Goal: Register for event/course

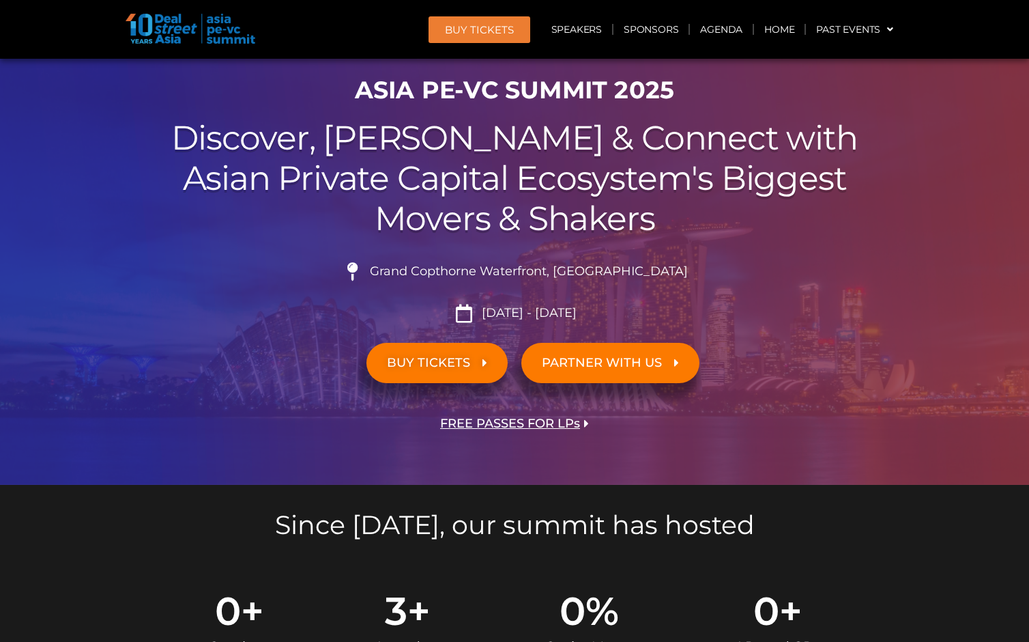
scroll to position [87, 0]
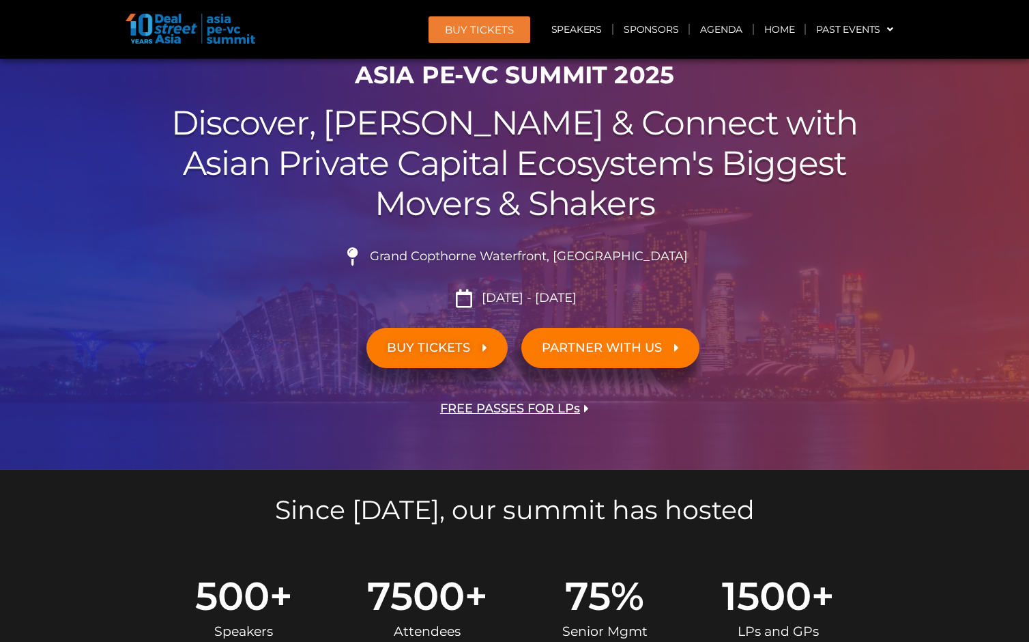
click at [465, 347] on span "BUY TICKETS" at bounding box center [428, 347] width 83 height 13
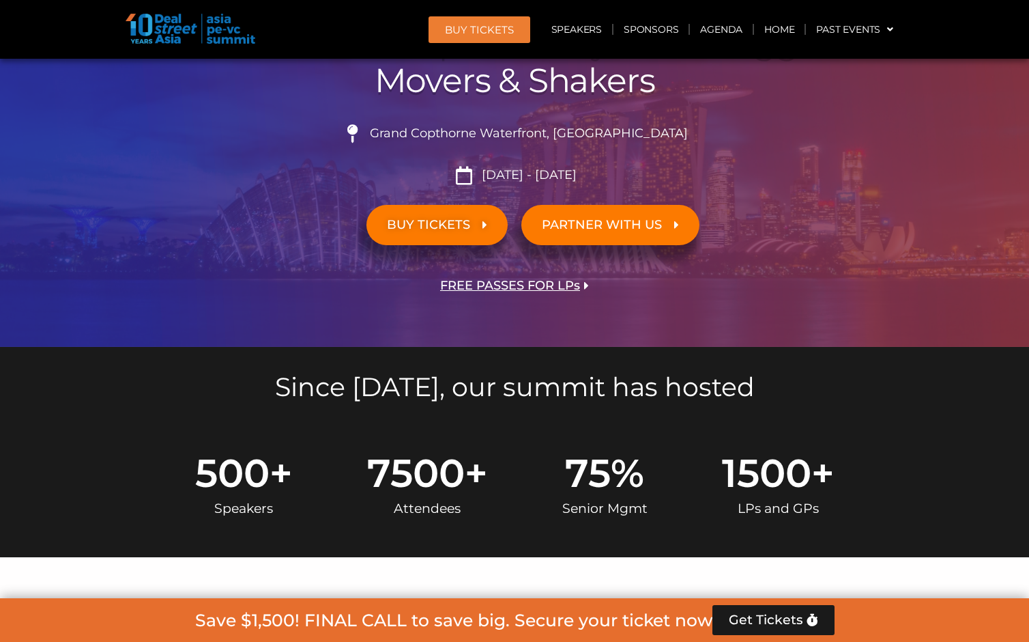
scroll to position [20, 0]
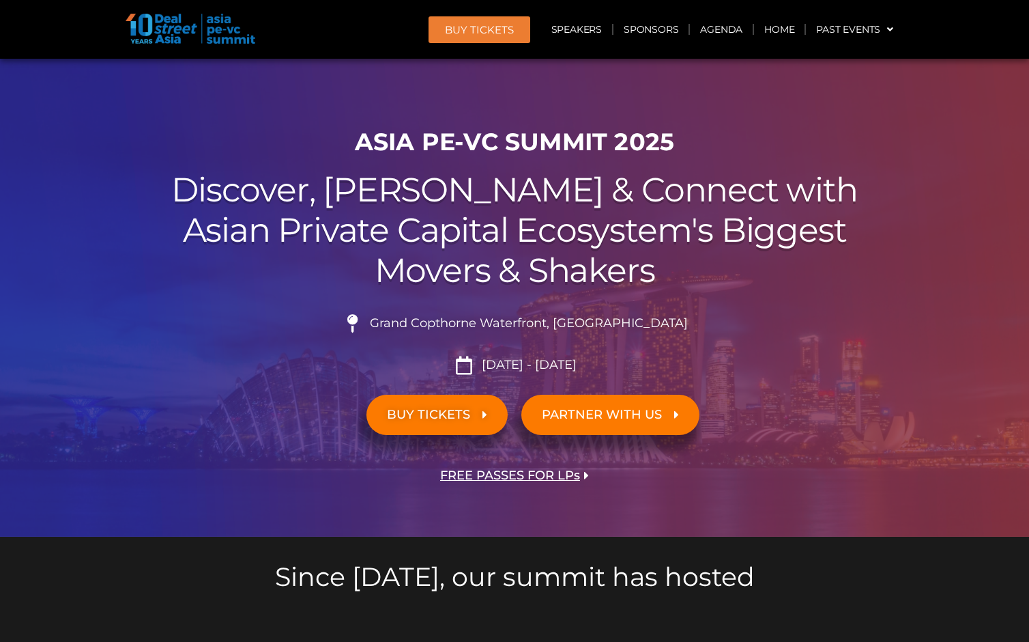
click at [601, 423] on link "PARTNER WITH US" at bounding box center [610, 414] width 178 height 40
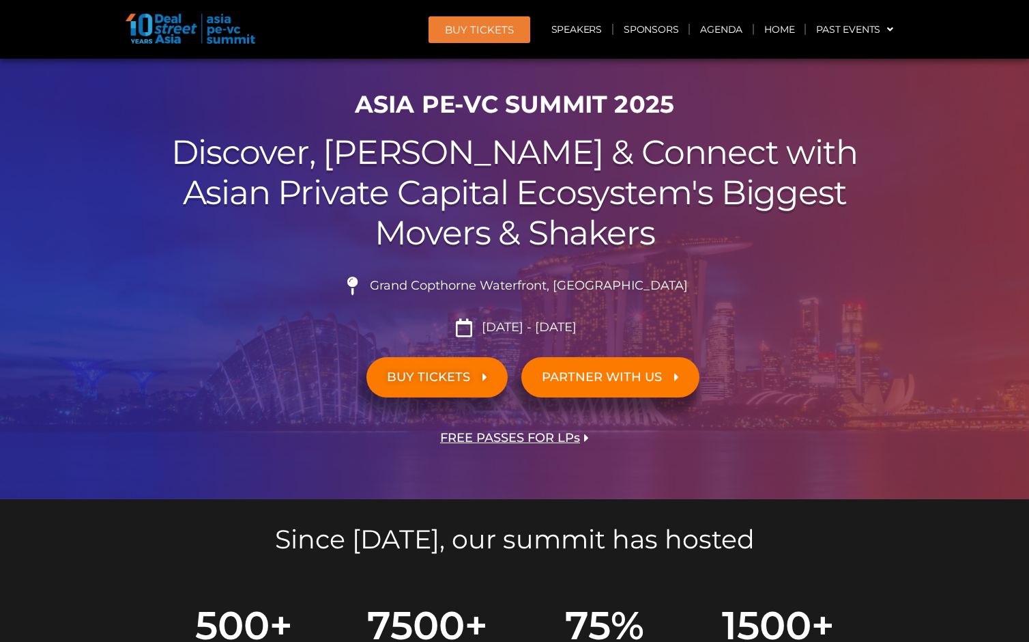
scroll to position [16, 0]
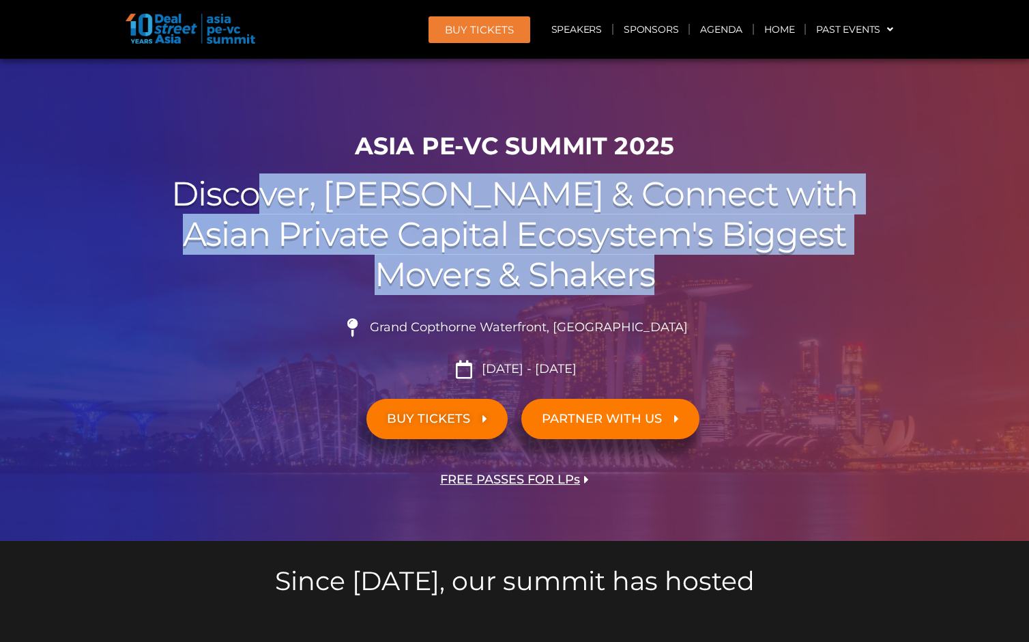
drag, startPoint x: 664, startPoint y: 285, endPoint x: 347, endPoint y: 207, distance: 326.7
click at [347, 207] on h2 "Discover, Learn & Connect with Asian Private Capital Ecosystem's Biggest Movers…" at bounding box center [514, 234] width 764 height 120
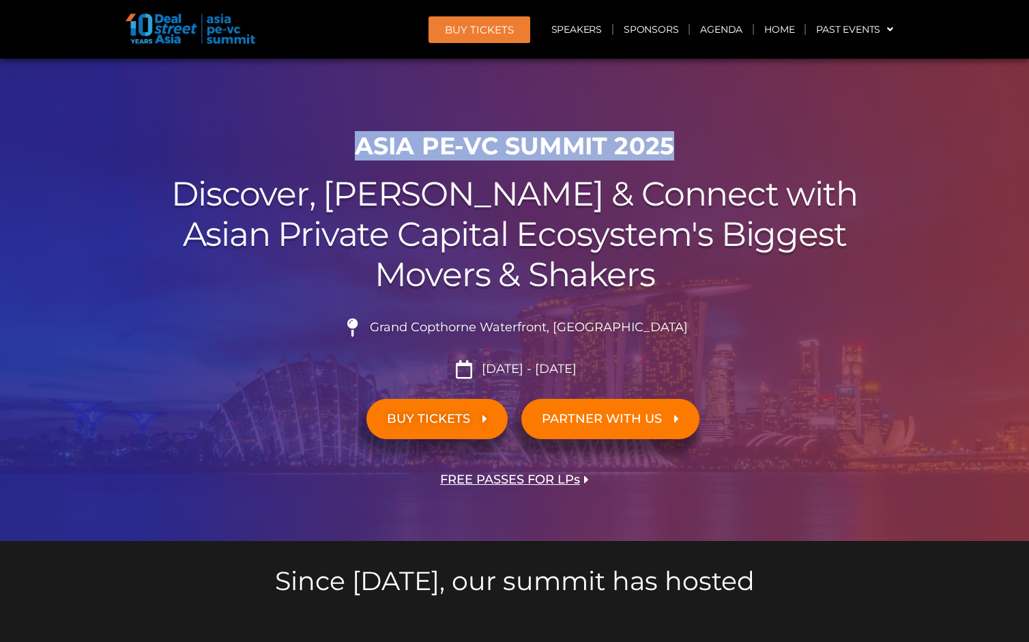
drag, startPoint x: 676, startPoint y: 154, endPoint x: 357, endPoint y: 149, distance: 319.4
click at [357, 149] on h1 "ASIA PE-VC Summit 2025" at bounding box center [514, 146] width 764 height 29
copy h1 "ASIA PE-VC Summit 2025"
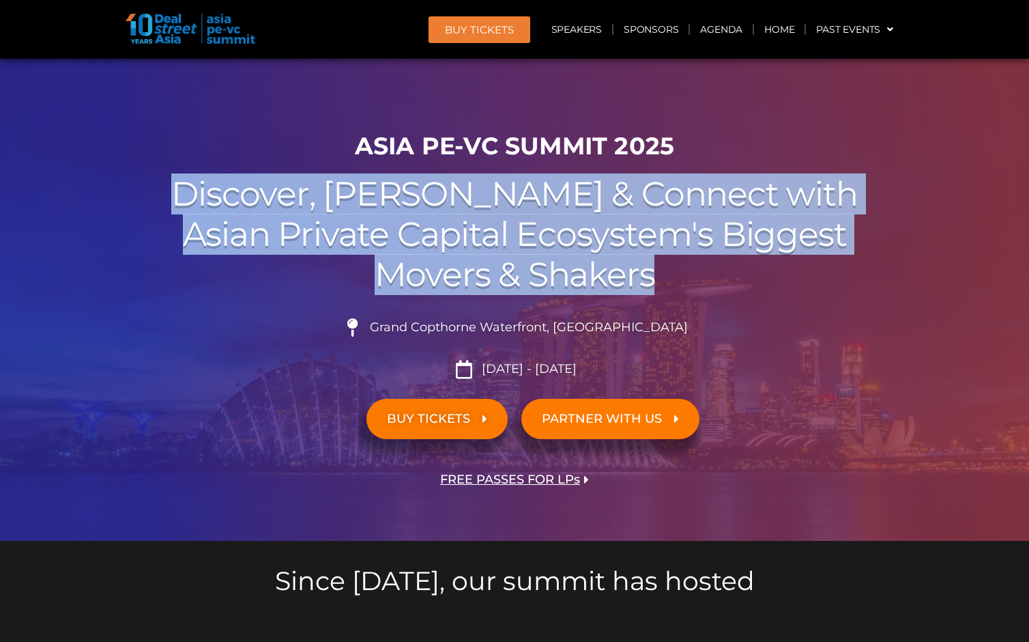
drag, startPoint x: 603, startPoint y: 283, endPoint x: 272, endPoint y: 197, distance: 341.3
click at [272, 197] on h2 "Discover, Learn & Connect with Asian Private Capital Ecosystem's Biggest Movers…" at bounding box center [514, 234] width 764 height 120
copy h2 "Discover, Learn & Connect with Asian Private Capital Ecosystem's Biggest Movers…"
click at [457, 427] on link "BUY TICKETS" at bounding box center [436, 419] width 141 height 40
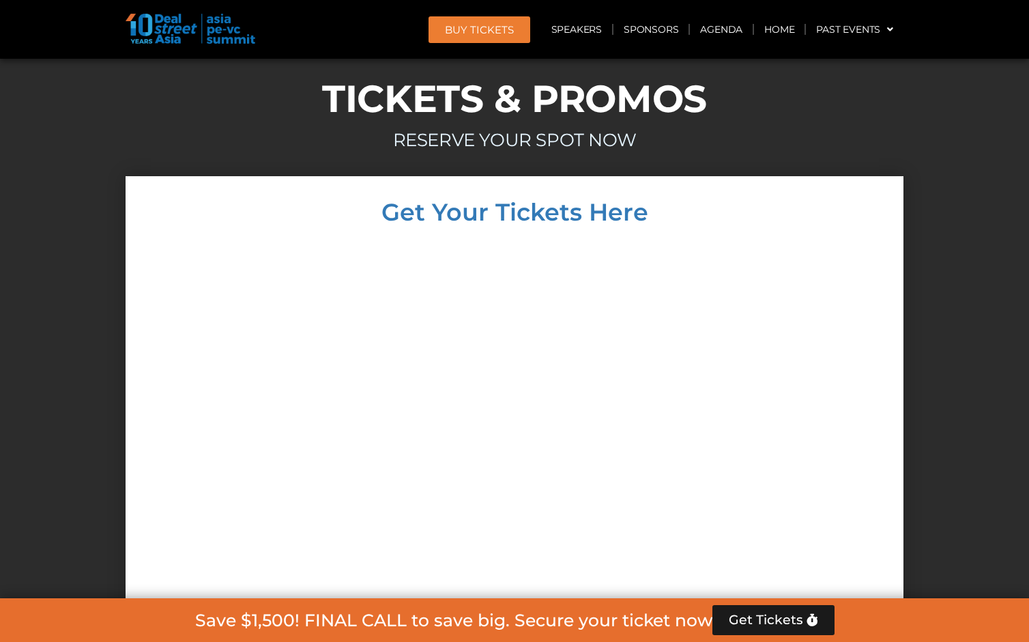
scroll to position [12046, 0]
